Goal: Browse casually: Explore the website without a specific task or goal

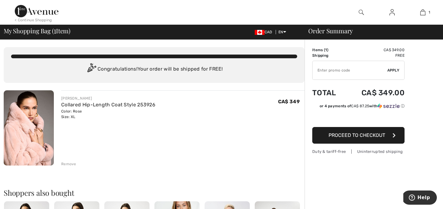
click at [66, 162] on div "Remove" at bounding box center [68, 164] width 15 height 6
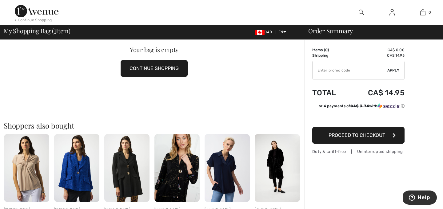
scroll to position [67, 0]
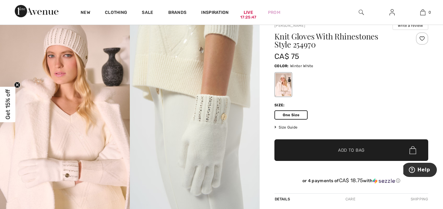
click at [62, 131] on img at bounding box center [65, 111] width 130 height 195
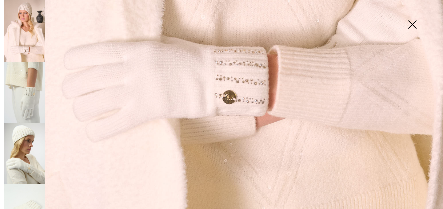
scroll to position [456, 0]
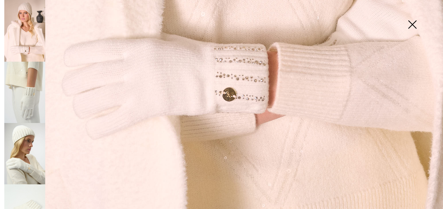
click at [412, 26] on img at bounding box center [412, 25] width 31 height 32
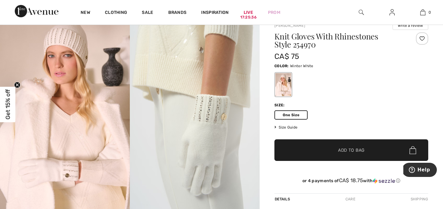
click at [286, 88] on div at bounding box center [283, 84] width 16 height 23
click at [280, 87] on div at bounding box center [283, 84] width 16 height 23
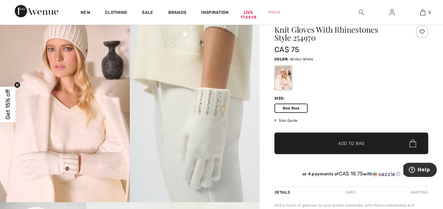
scroll to position [29, 0]
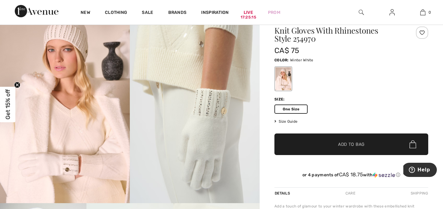
click at [288, 109] on span "One Size" at bounding box center [290, 108] width 33 height 9
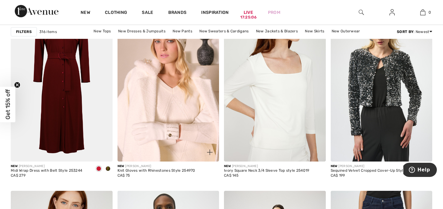
scroll to position [1070, 0]
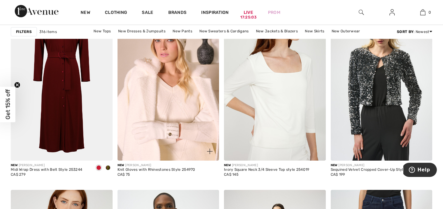
click at [210, 149] on img at bounding box center [210, 151] width 6 height 6
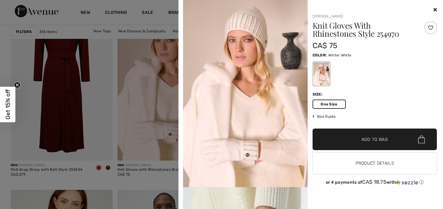
click at [435, 9] on icon at bounding box center [434, 9] width 3 height 5
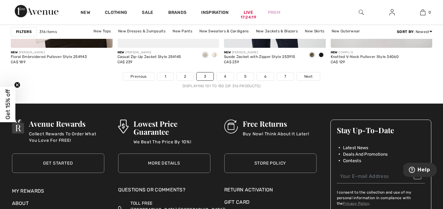
scroll to position [2794, 0]
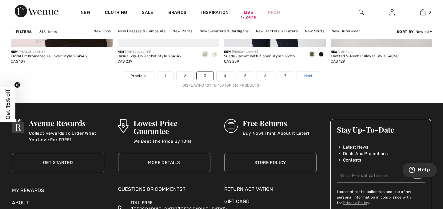
click at [307, 76] on span "Next" at bounding box center [308, 76] width 8 height 6
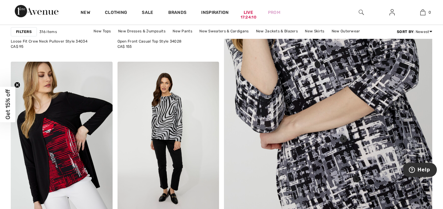
scroll to position [218, 0]
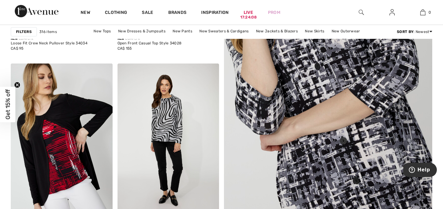
click at [325, 153] on img at bounding box center [328, 69] width 250 height 375
click at [332, 89] on img at bounding box center [328, 69] width 250 height 375
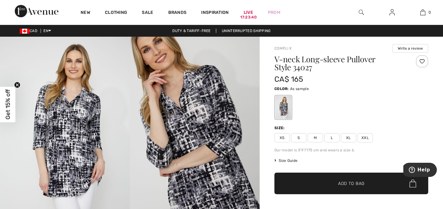
click at [349, 137] on span "XL" at bounding box center [348, 137] width 15 height 9
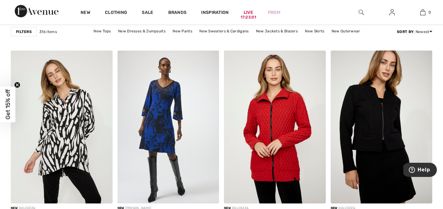
scroll to position [2458, 0]
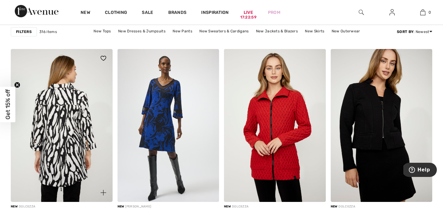
click at [60, 162] on img at bounding box center [62, 125] width 102 height 153
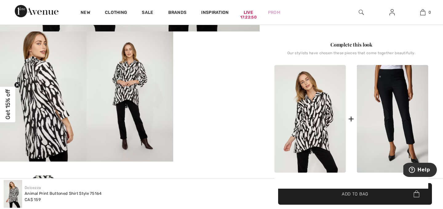
scroll to position [201, 0]
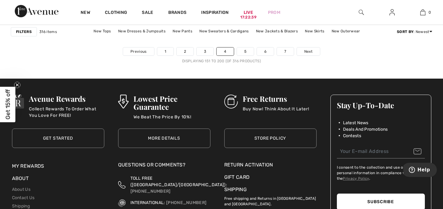
scroll to position [2821, 0]
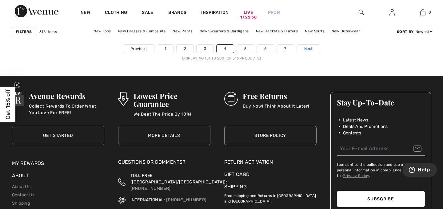
click at [309, 47] on span "Next" at bounding box center [308, 49] width 8 height 6
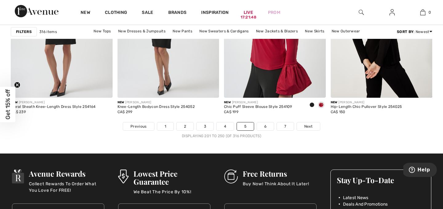
scroll to position [2744, 0]
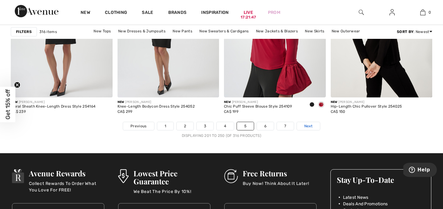
click at [310, 122] on link "Next" at bounding box center [308, 126] width 23 height 8
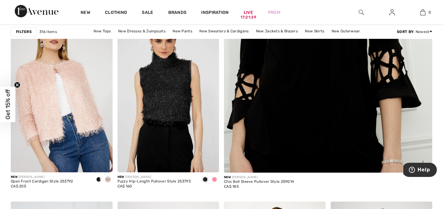
scroll to position [261, 0]
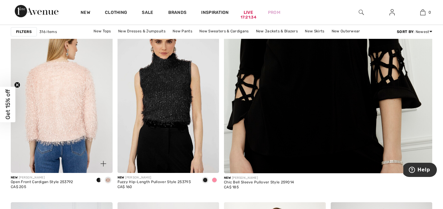
click at [103, 129] on img at bounding box center [62, 96] width 102 height 153
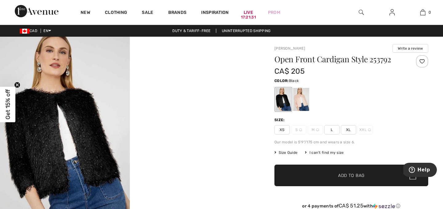
click at [349, 128] on span "XL" at bounding box center [348, 129] width 15 height 9
click at [305, 105] on div at bounding box center [301, 99] width 16 height 23
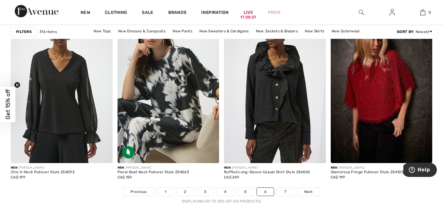
scroll to position [2682, 0]
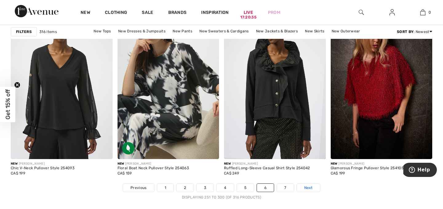
click at [308, 187] on span "Next" at bounding box center [308, 188] width 8 height 6
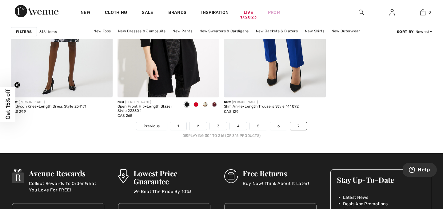
scroll to position [955, 0]
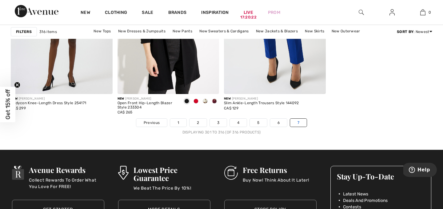
click at [302, 121] on link "7" at bounding box center [298, 122] width 17 height 8
